Goal: Task Accomplishment & Management: Manage account settings

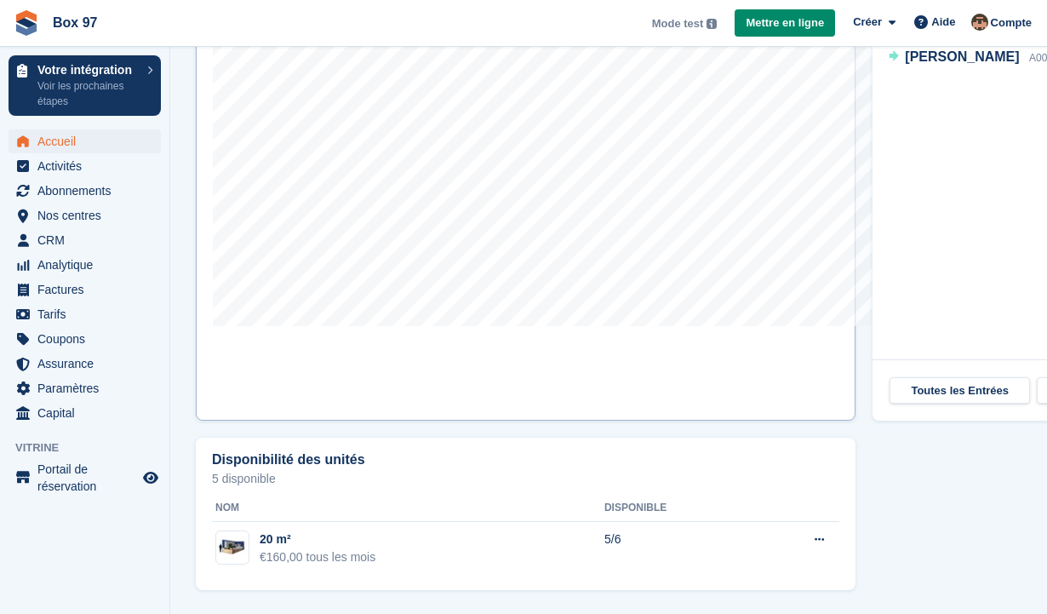
scroll to position [642, 0]
click at [111, 381] on span "Paramètres" at bounding box center [88, 388] width 102 height 24
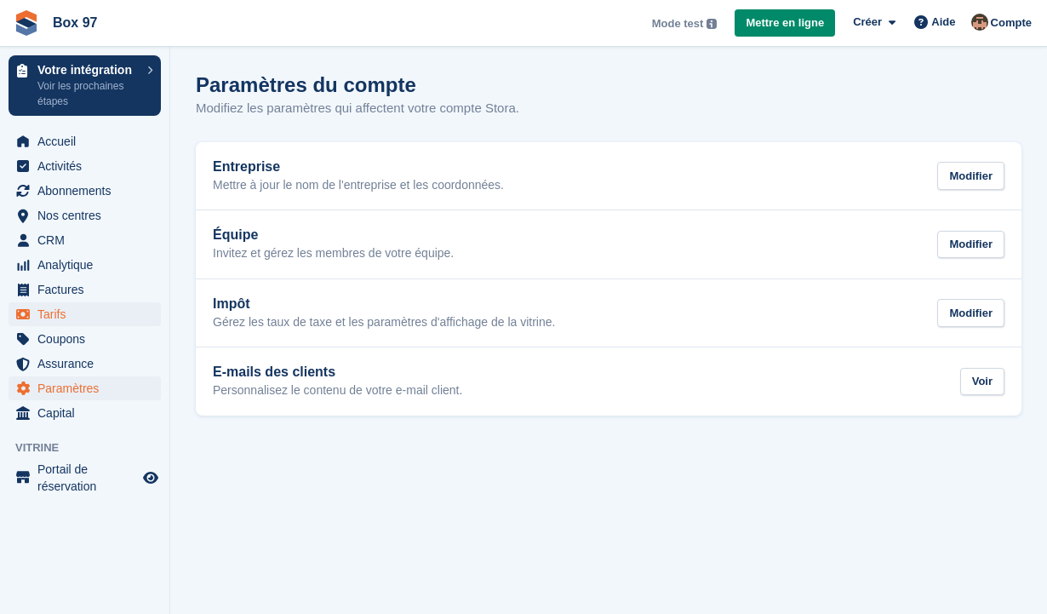
click at [79, 308] on span "Tarifs" at bounding box center [88, 314] width 102 height 24
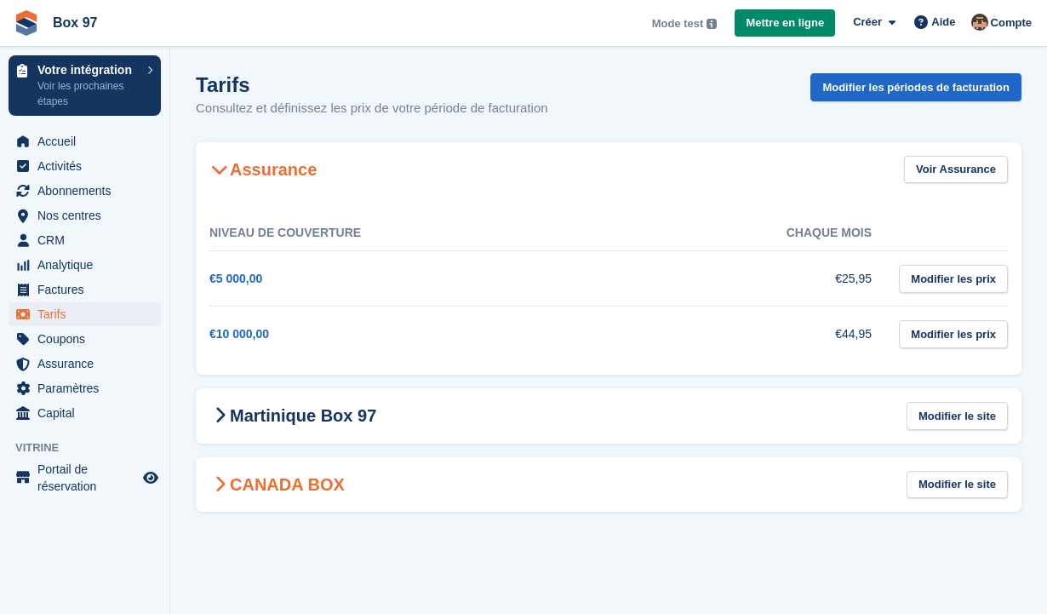
click at [223, 488] on icon at bounding box center [219, 484] width 11 height 17
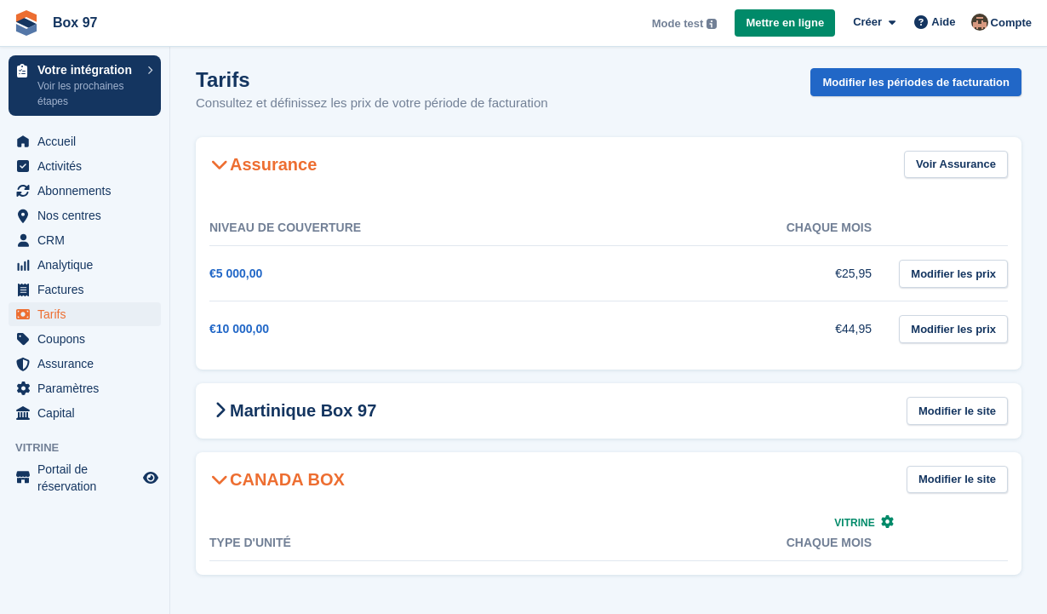
scroll to position [4, 0]
click at [215, 477] on icon at bounding box center [219, 480] width 17 height 17
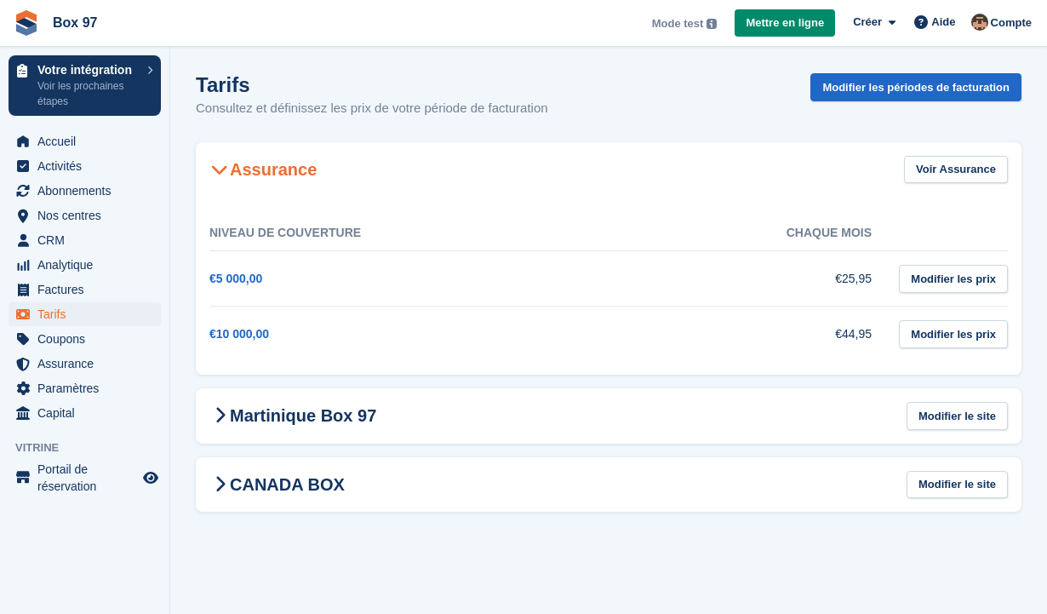
scroll to position [0, 0]
click at [925, 411] on link "Modifier le site" at bounding box center [956, 416] width 101 height 28
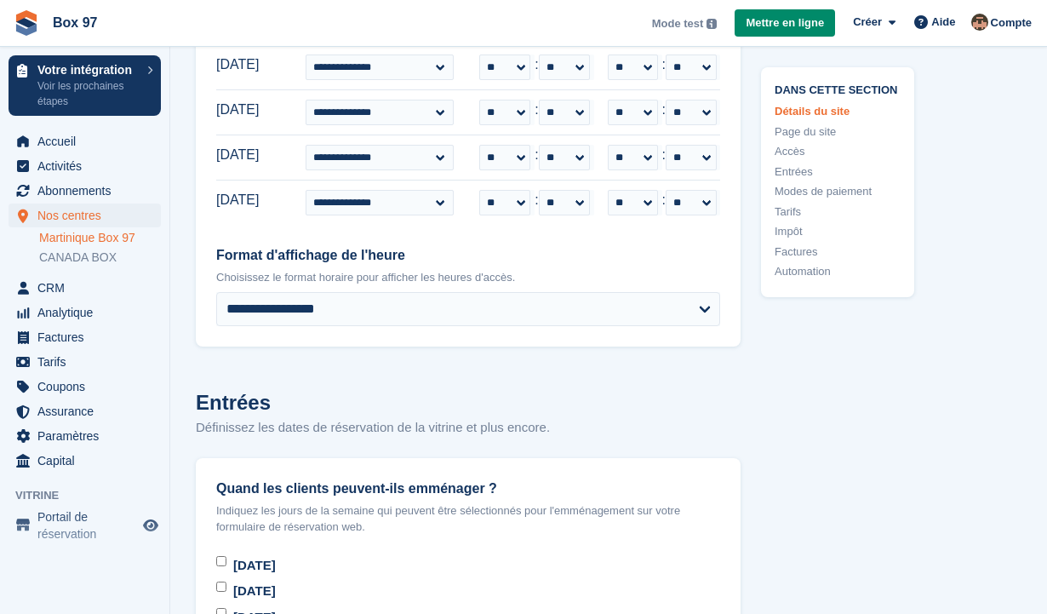
scroll to position [5383, 0]
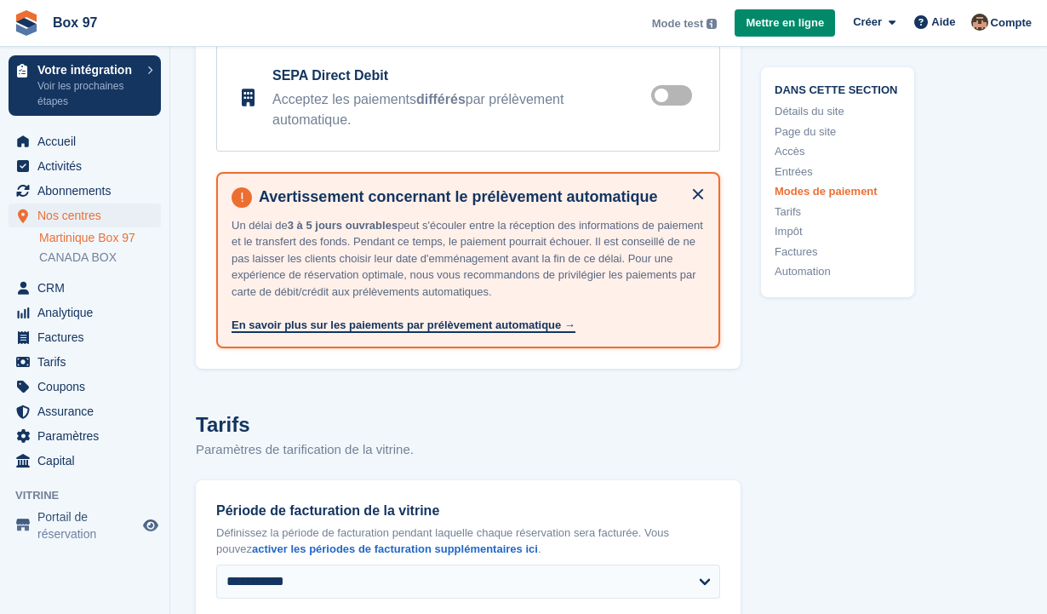
type input "**********"
